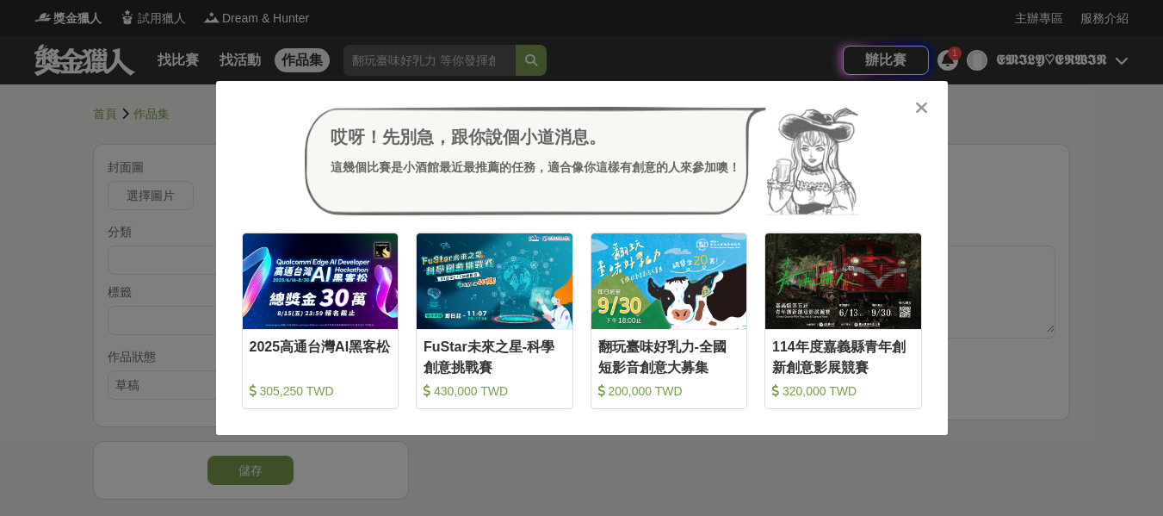
click at [927, 111] on icon at bounding box center [921, 107] width 13 height 17
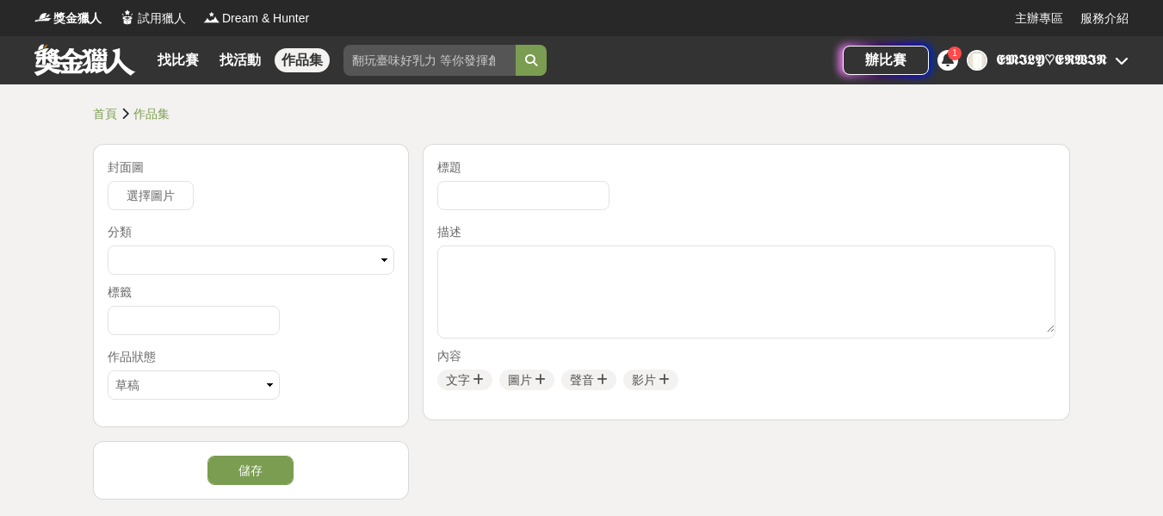
click at [135, 56] on link at bounding box center [85, 59] width 104 height 33
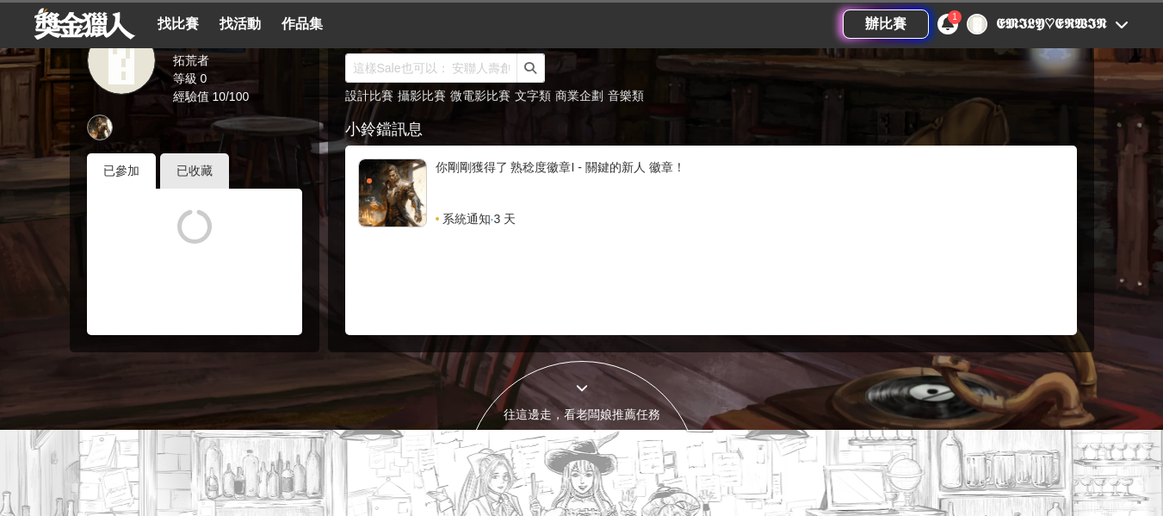
scroll to position [431, 0]
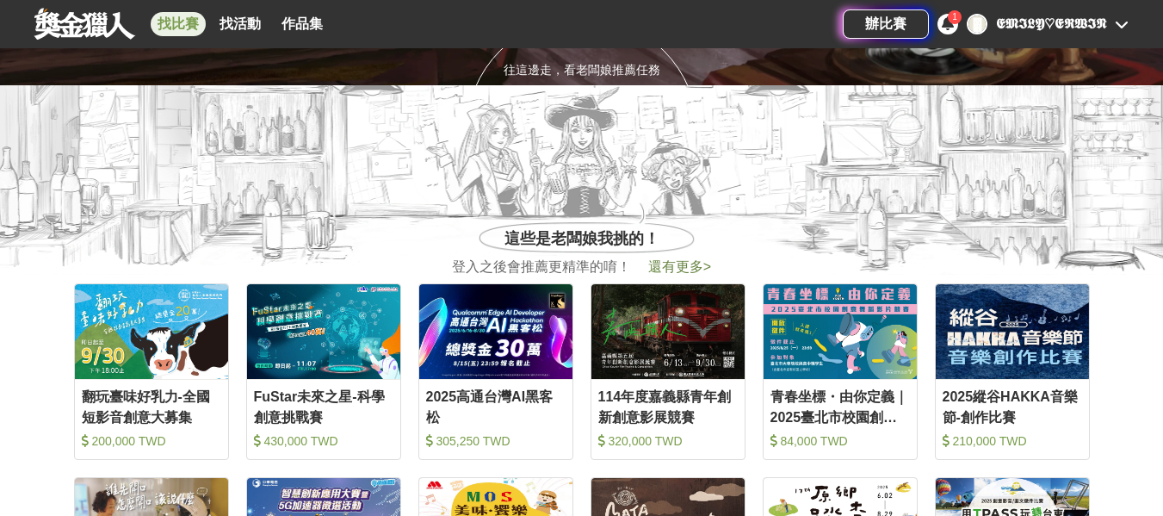
click at [171, 18] on link "找比賽" at bounding box center [178, 24] width 55 height 24
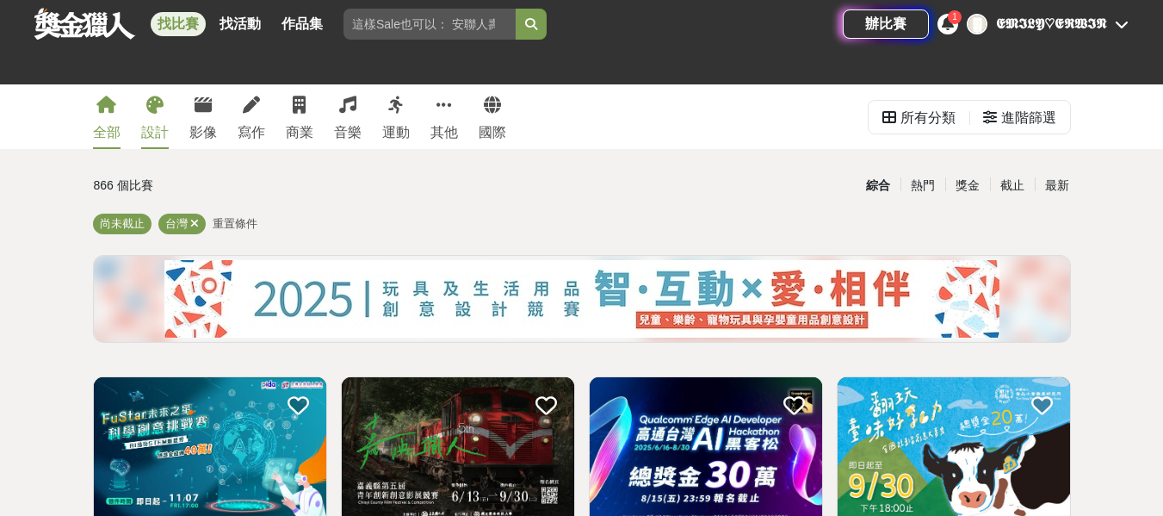
click at [151, 103] on icon at bounding box center [154, 104] width 17 height 17
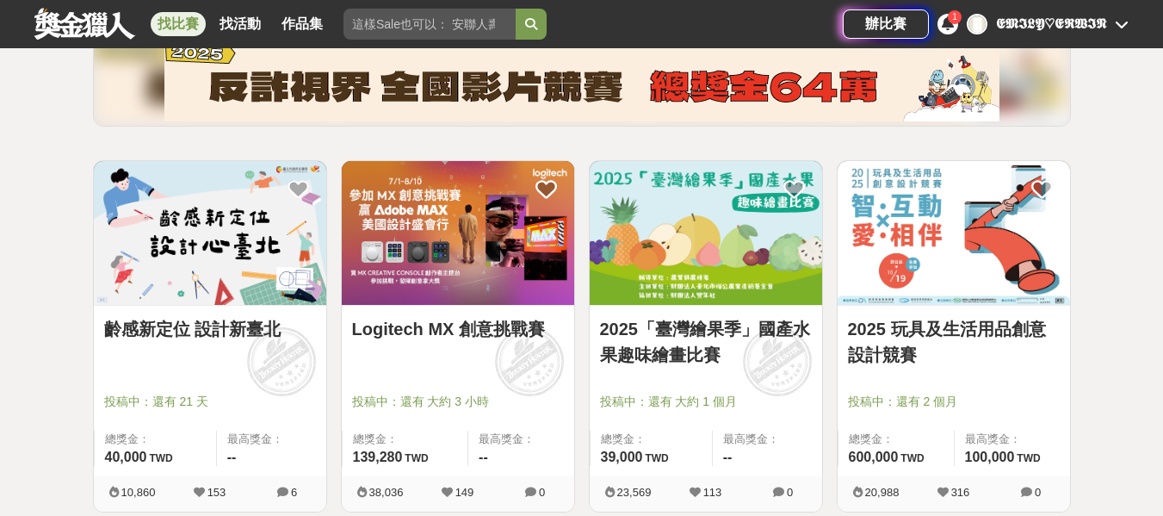
scroll to position [258, 0]
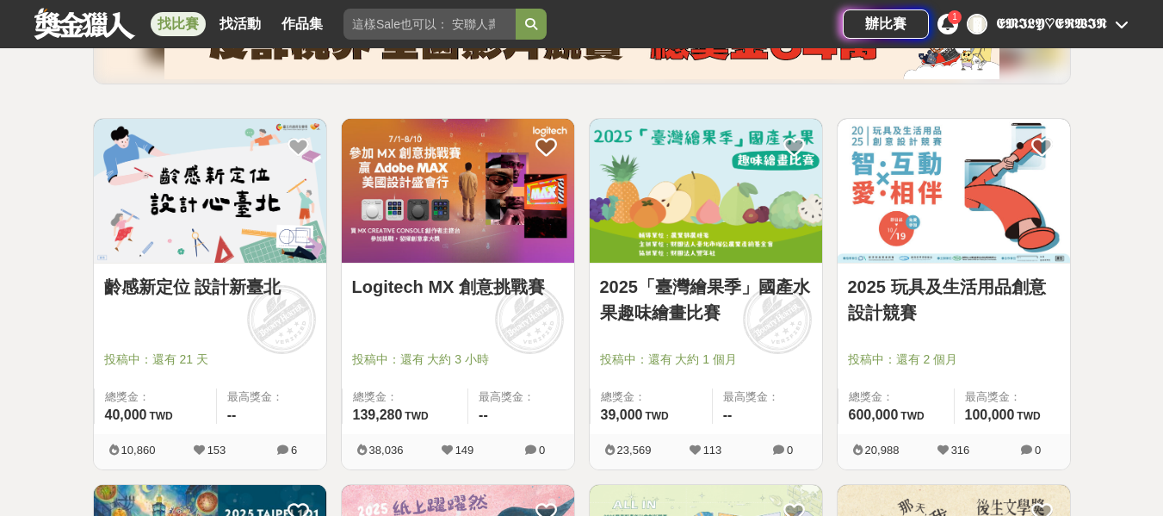
click at [765, 324] on link "2025「臺灣繪果季」國產水果趣味繪畫比賽" at bounding box center [706, 300] width 212 height 52
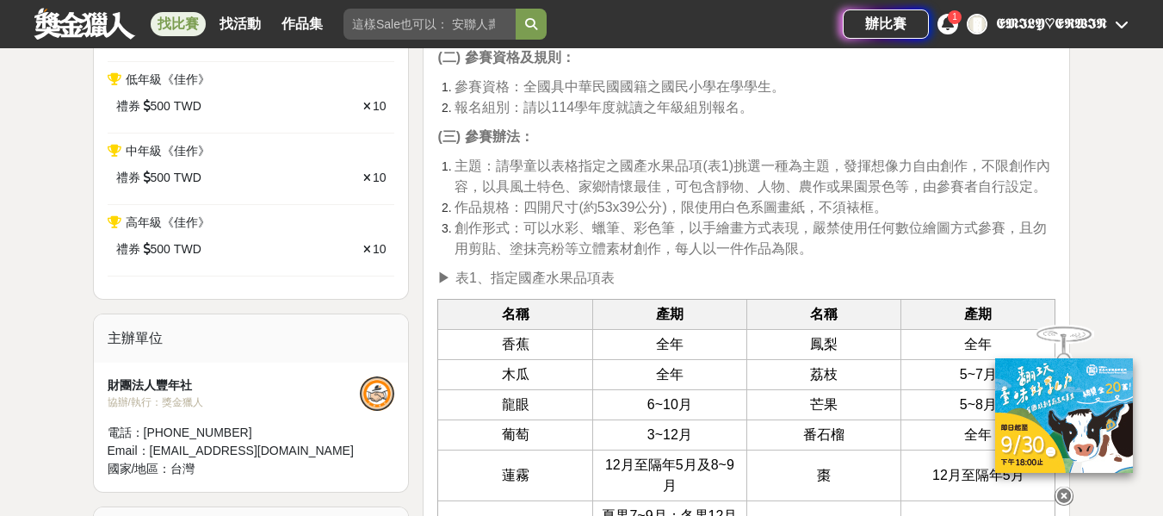
scroll to position [1206, 0]
